Goal: Navigation & Orientation: Find specific page/section

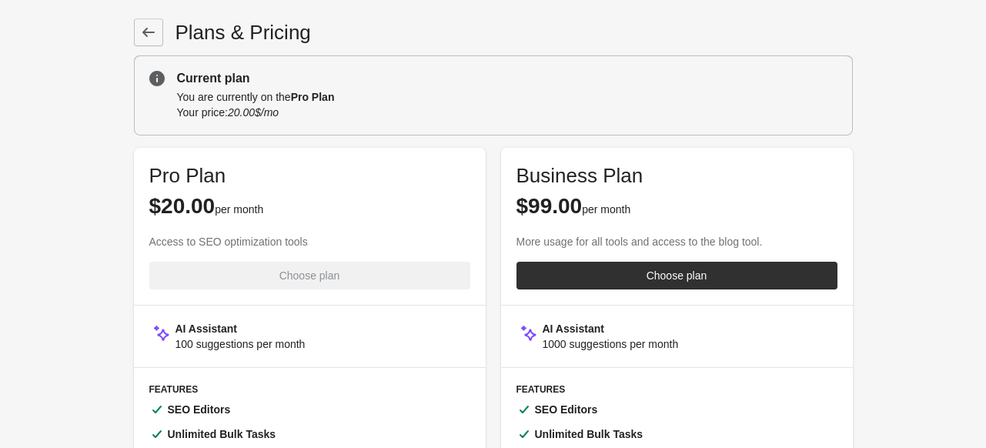
click at [139, 21] on link at bounding box center [148, 32] width 29 height 28
